Goal: Information Seeking & Learning: Learn about a topic

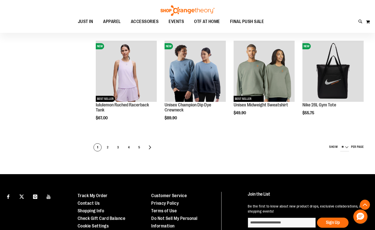
scroll to position [227, 0]
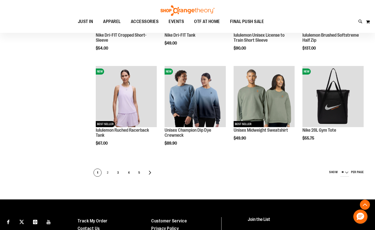
click at [108, 172] on span "2" at bounding box center [108, 172] width 8 height 8
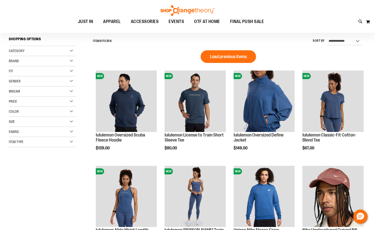
scroll to position [75, 0]
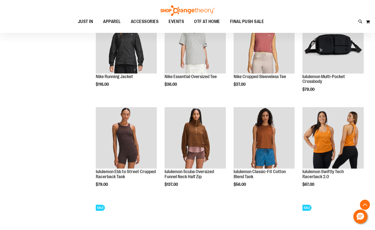
scroll to position [403, 0]
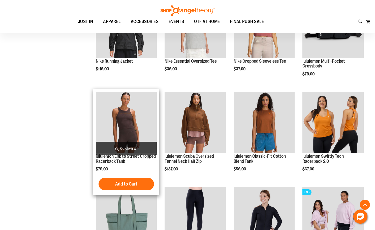
click at [138, 118] on img "product" at bounding box center [126, 122] width 61 height 61
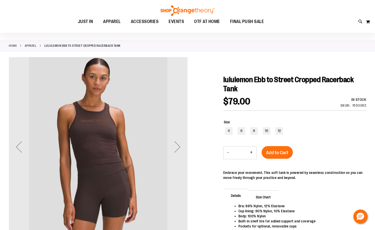
scroll to position [25, 0]
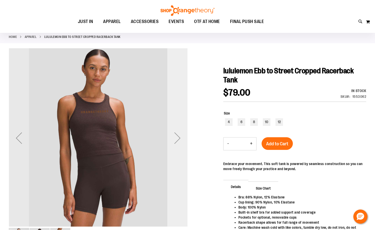
click at [184, 137] on div "Next" at bounding box center [177, 138] width 20 height 20
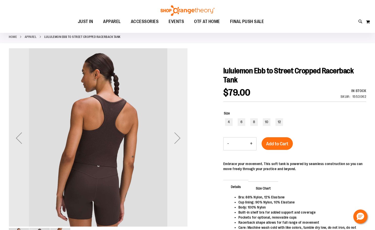
click at [184, 137] on div "Next" at bounding box center [177, 138] width 20 height 20
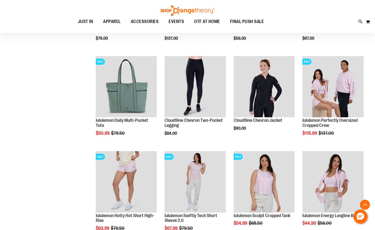
scroll to position [255, 0]
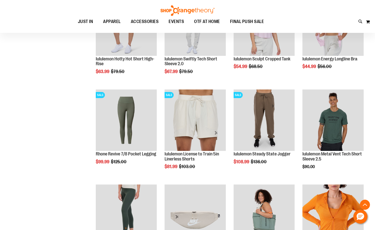
scroll to position [406, 0]
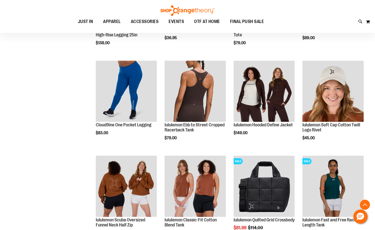
scroll to position [633, 0]
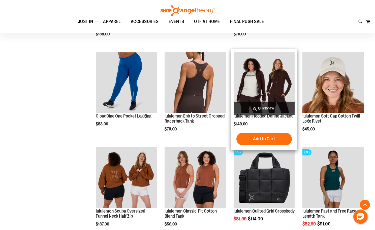
click at [261, 79] on img "product" at bounding box center [264, 82] width 61 height 61
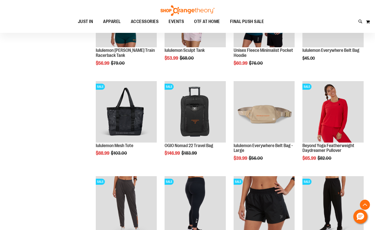
scroll to position [353, 0]
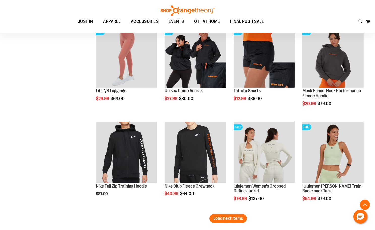
scroll to position [782, 0]
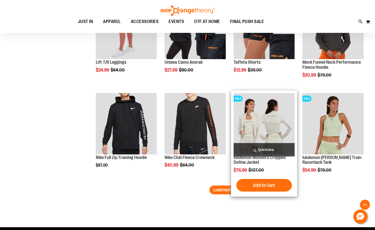
click at [249, 113] on img "product" at bounding box center [264, 123] width 61 height 61
